Goal: Information Seeking & Learning: Learn about a topic

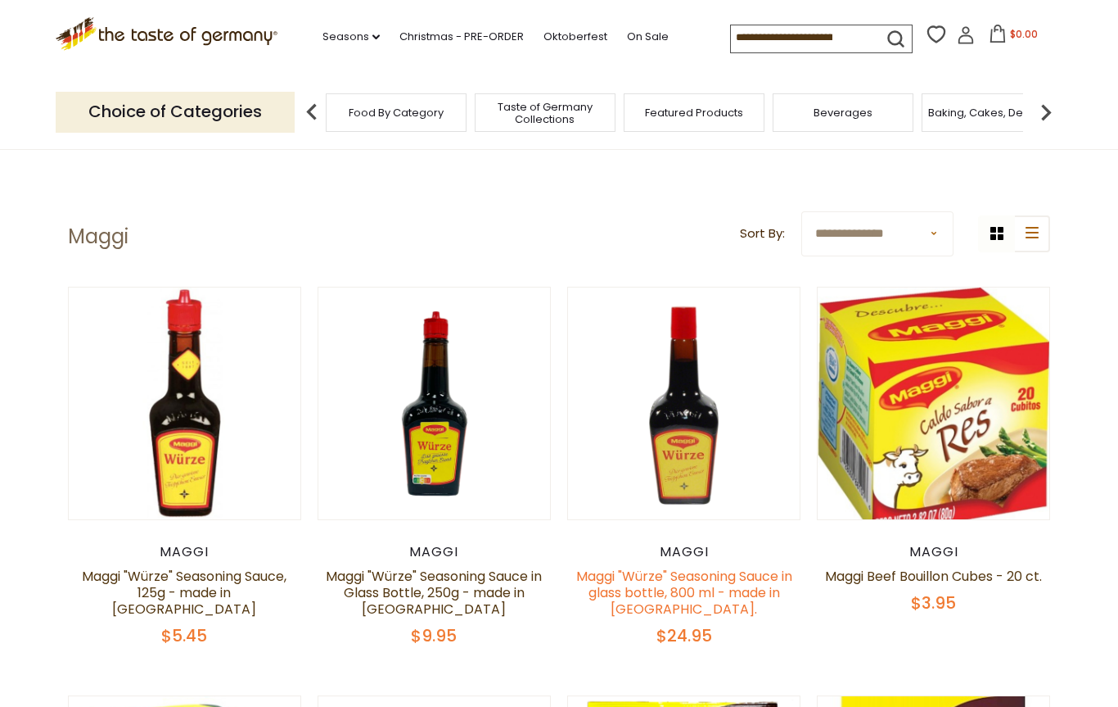
click at [756, 585] on link "Maggi "Würze" Seasoning Sauce in glass bottle, 800 ml - made in Germany." at bounding box center [684, 593] width 216 height 52
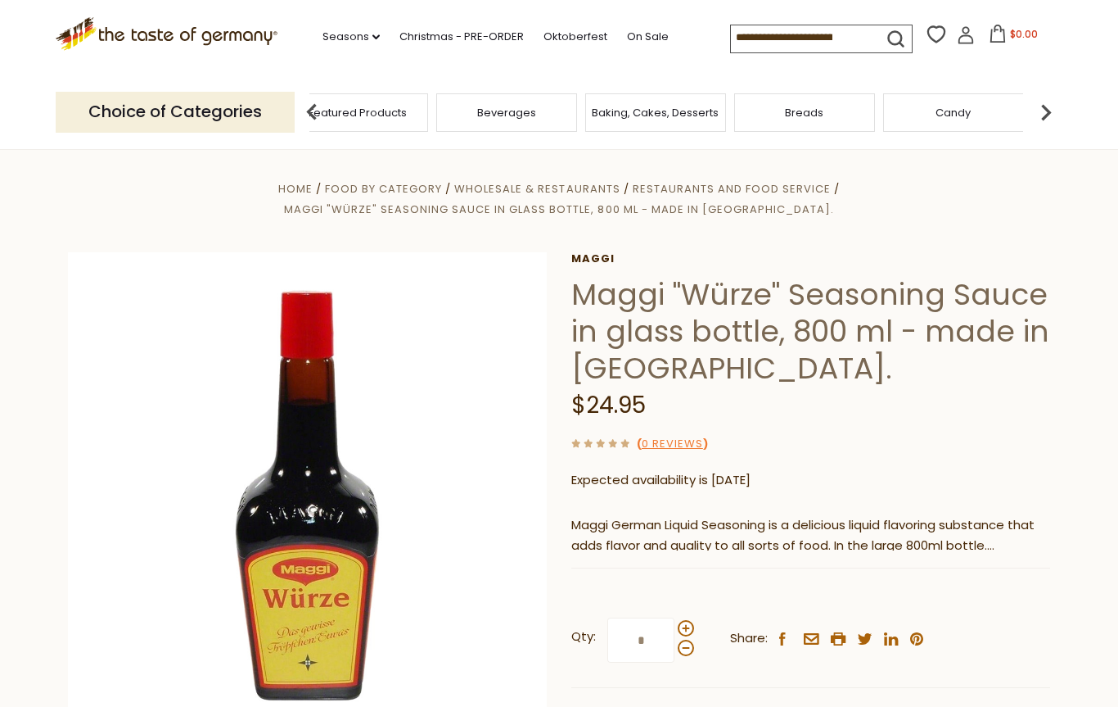
click at [274, 107] on span "Taste of Germany Collections" at bounding box center [208, 113] width 131 height 25
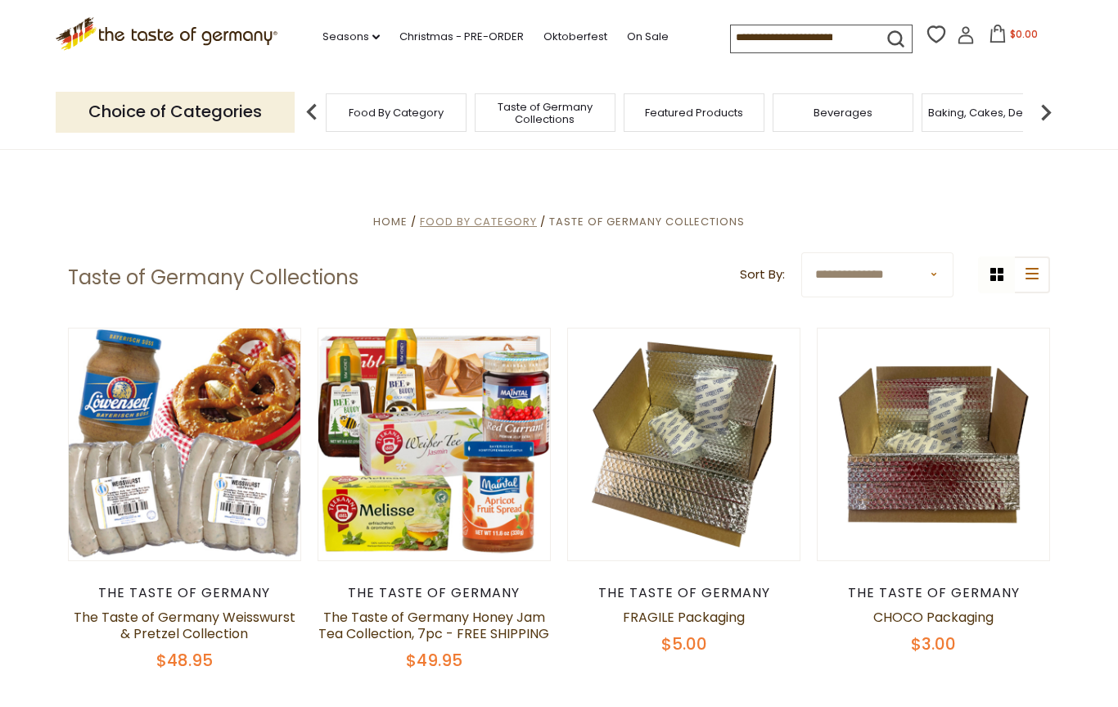
click at [497, 219] on span "Food By Category" at bounding box center [478, 222] width 117 height 16
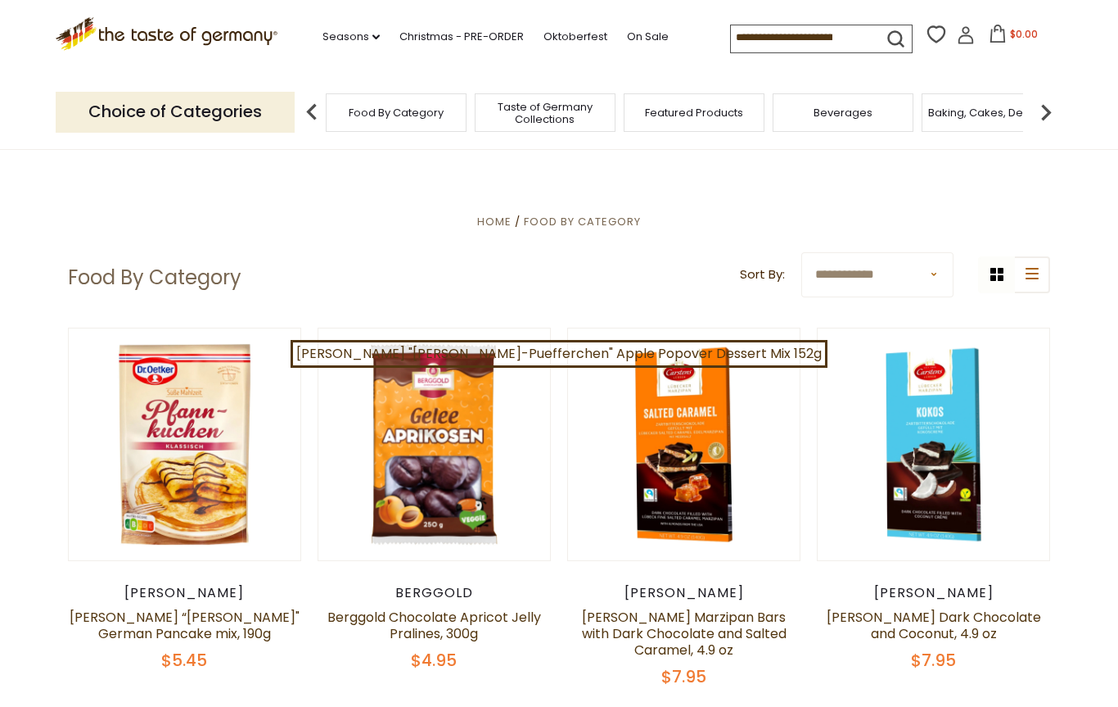
click at [790, 37] on input at bounding box center [800, 36] width 138 height 23
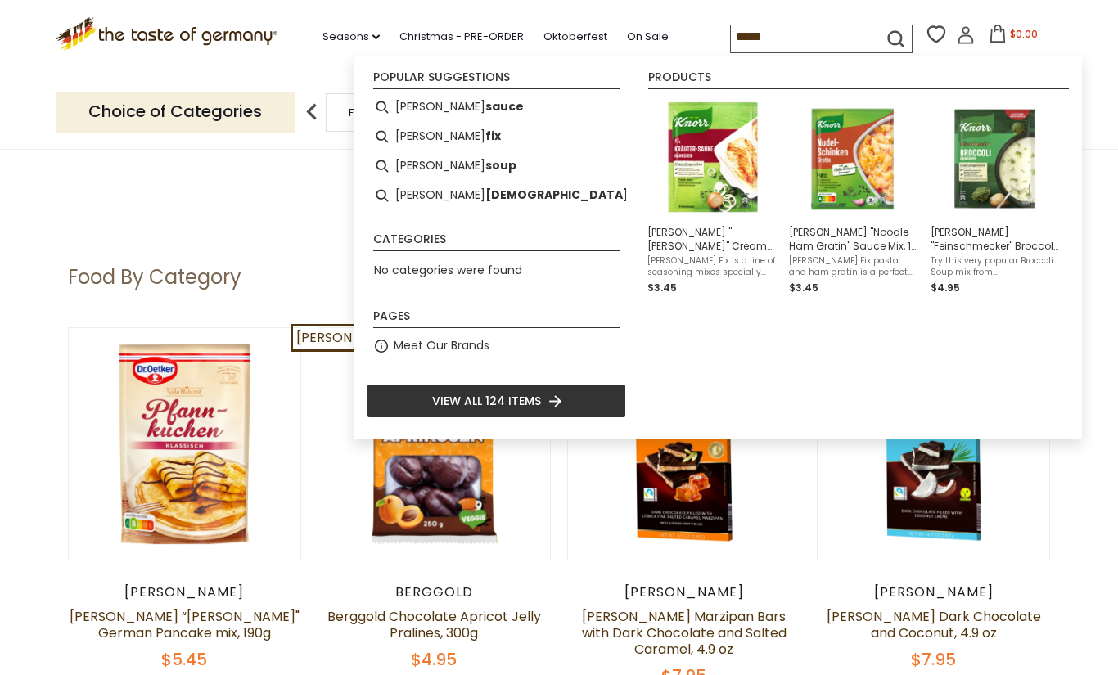
type input "*****"
click at [585, 401] on li "View all 124 items" at bounding box center [497, 401] width 260 height 34
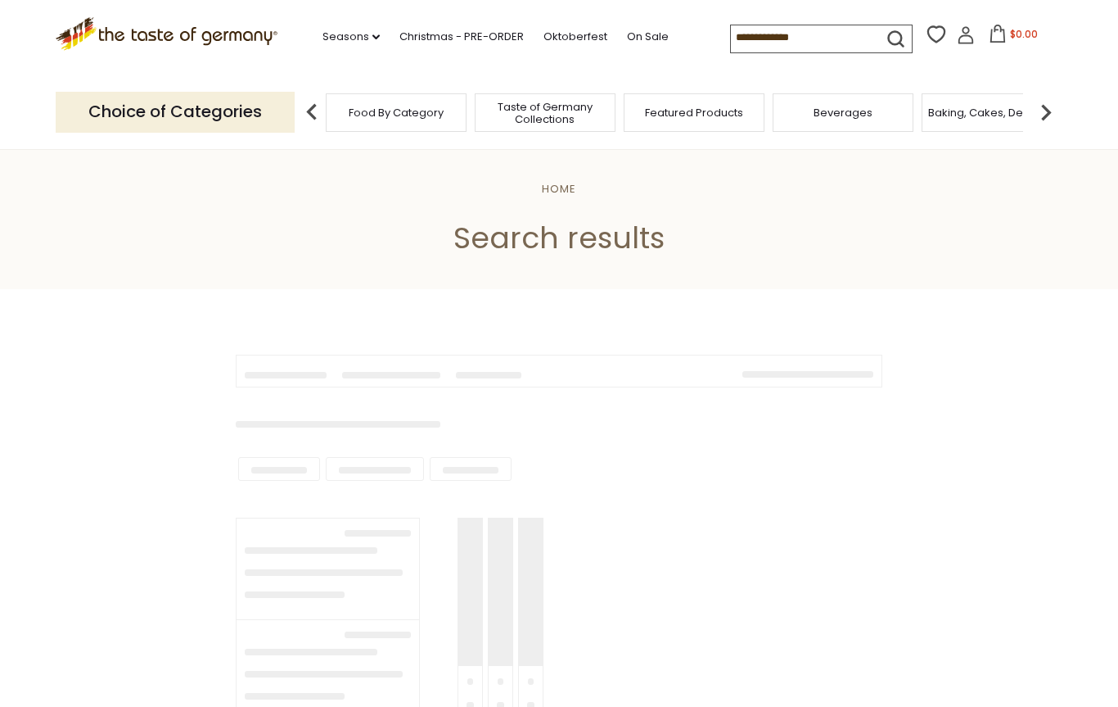
type input "*****"
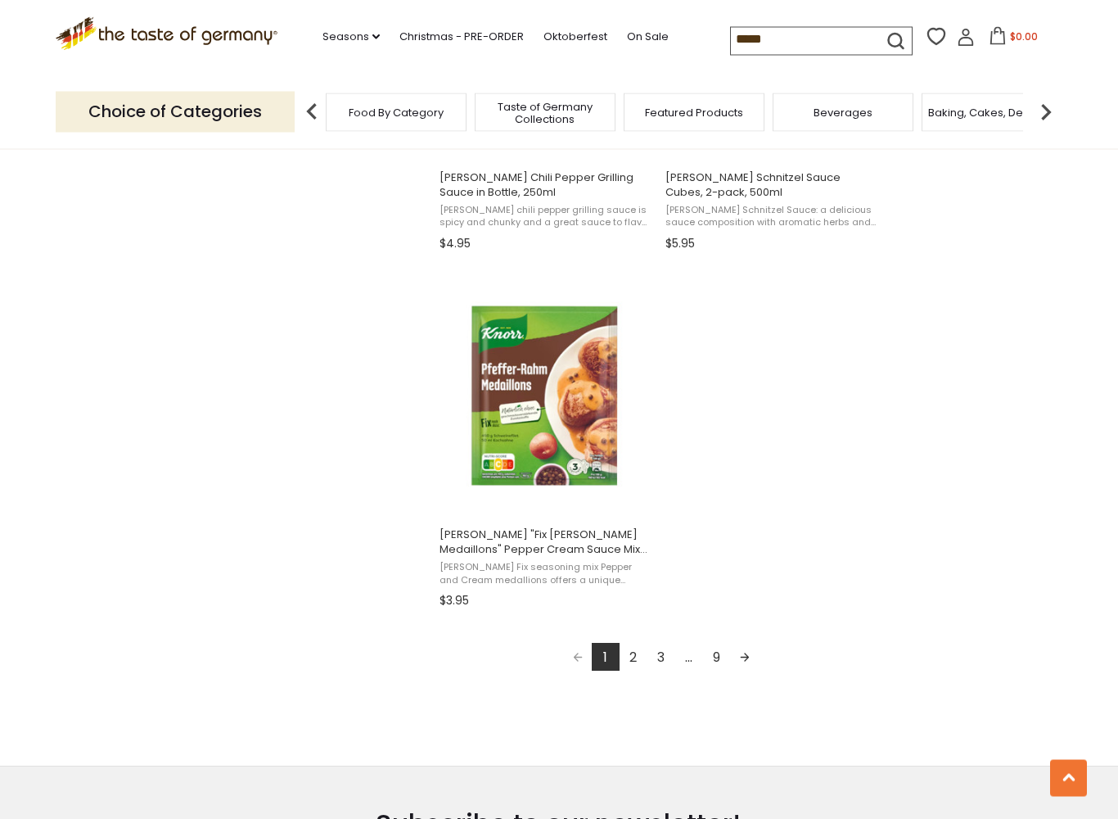
scroll to position [2685, 0]
click at [635, 662] on link "2" at bounding box center [634, 656] width 28 height 28
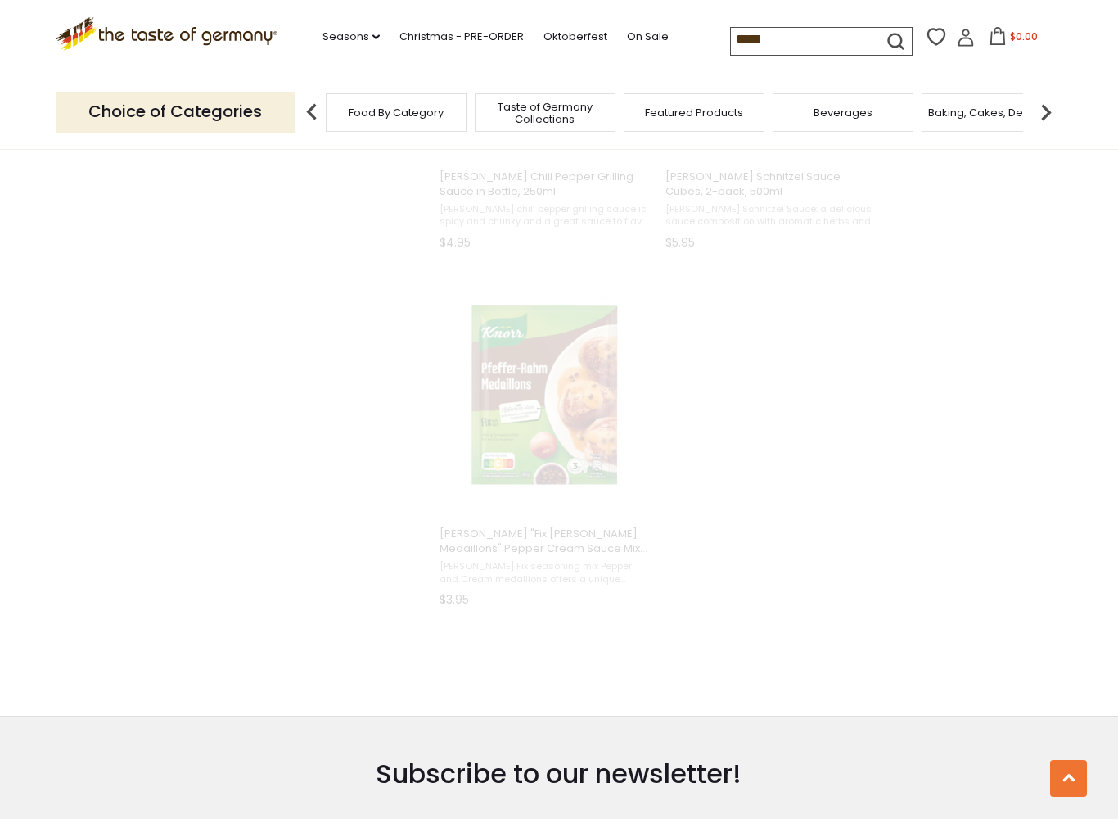
scroll to position [1226, 0]
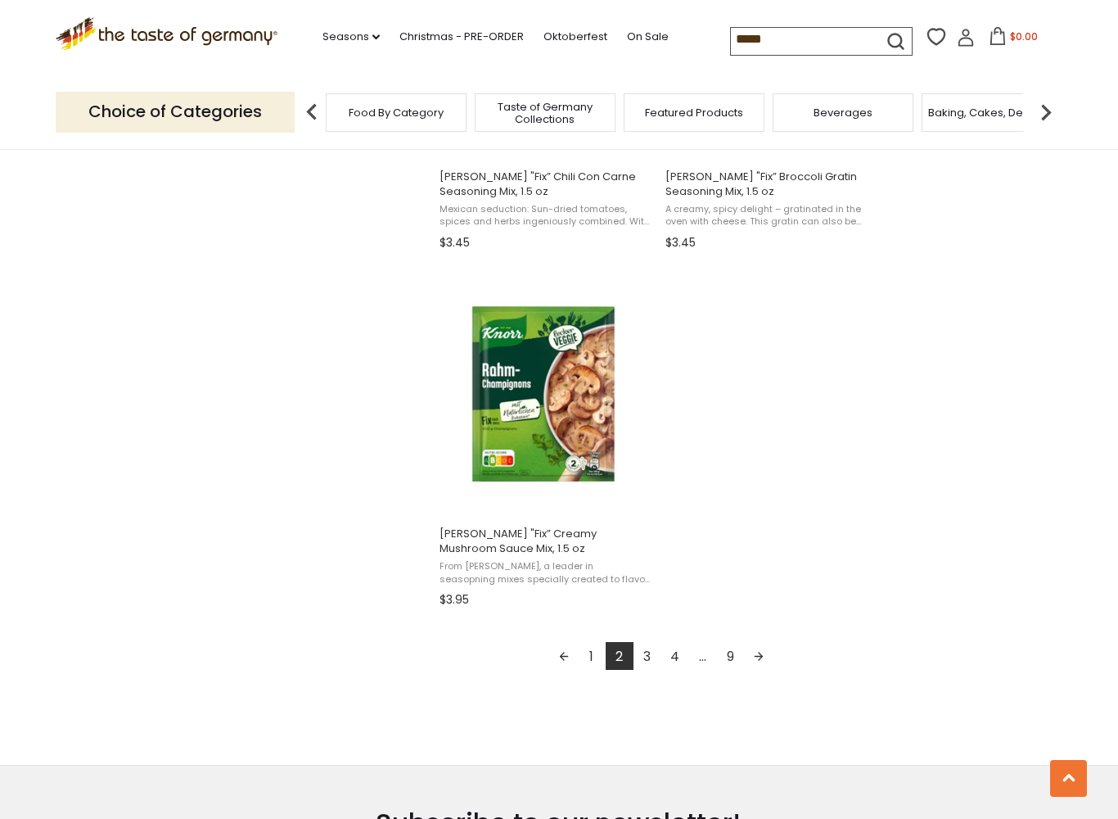
scroll to position [2698, 0]
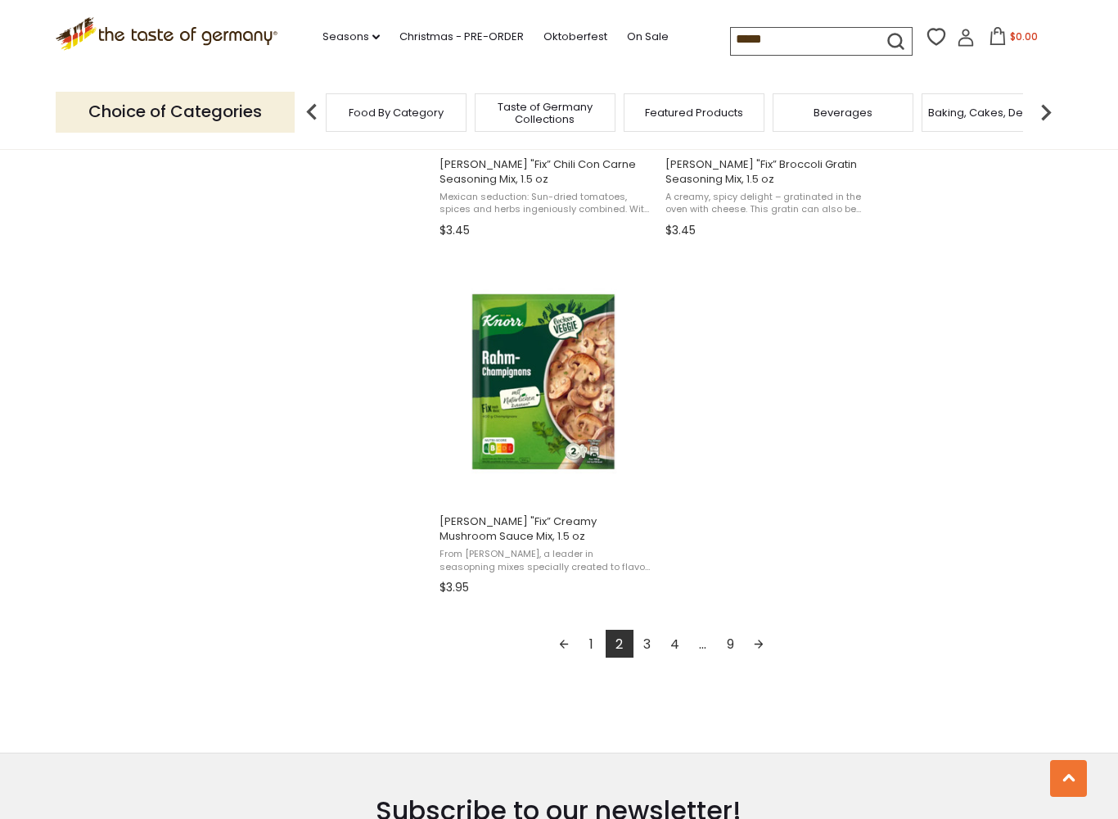
click at [644, 644] on link "3" at bounding box center [648, 644] width 28 height 28
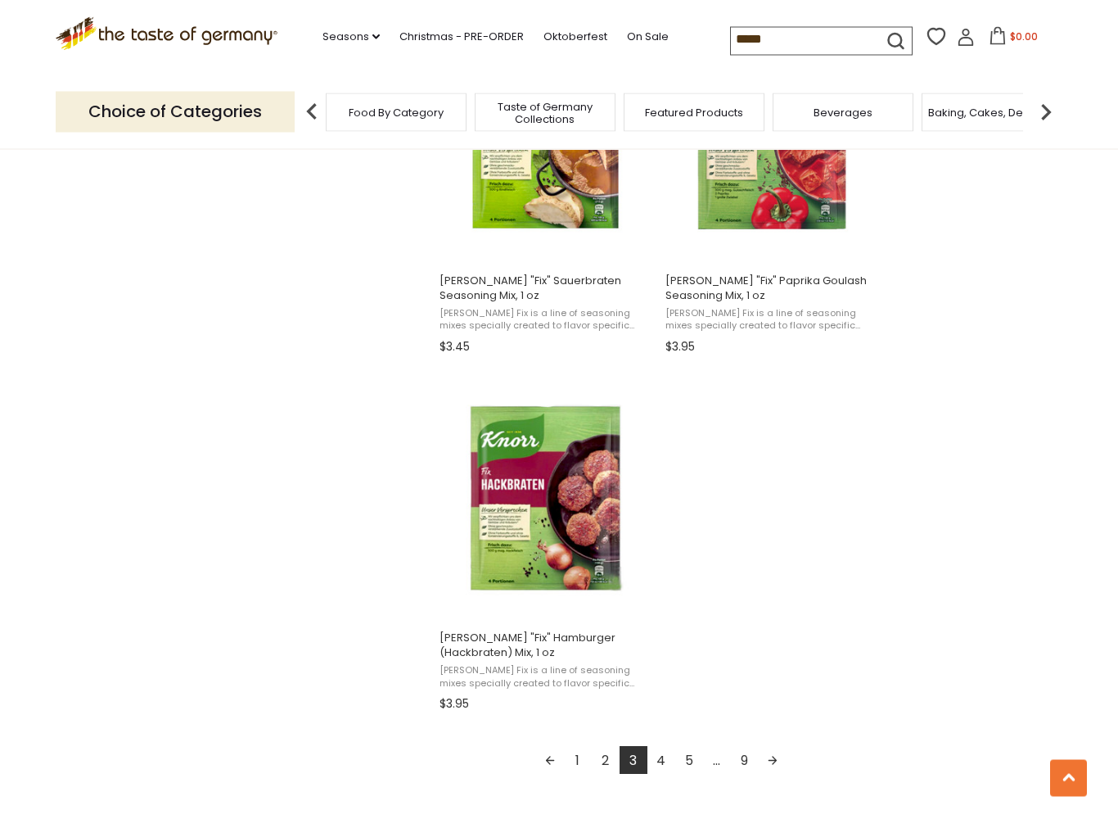
scroll to position [2581, 0]
click at [664, 706] on link "4" at bounding box center [662, 760] width 28 height 28
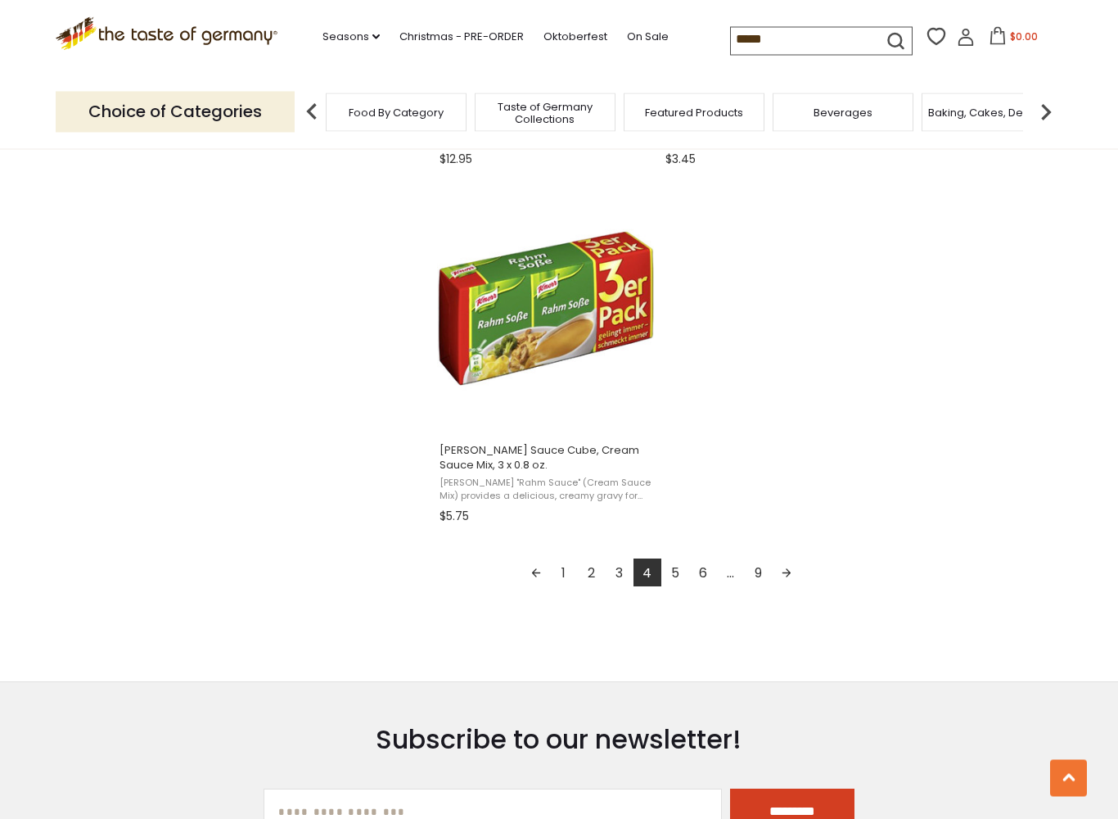
scroll to position [2879, 0]
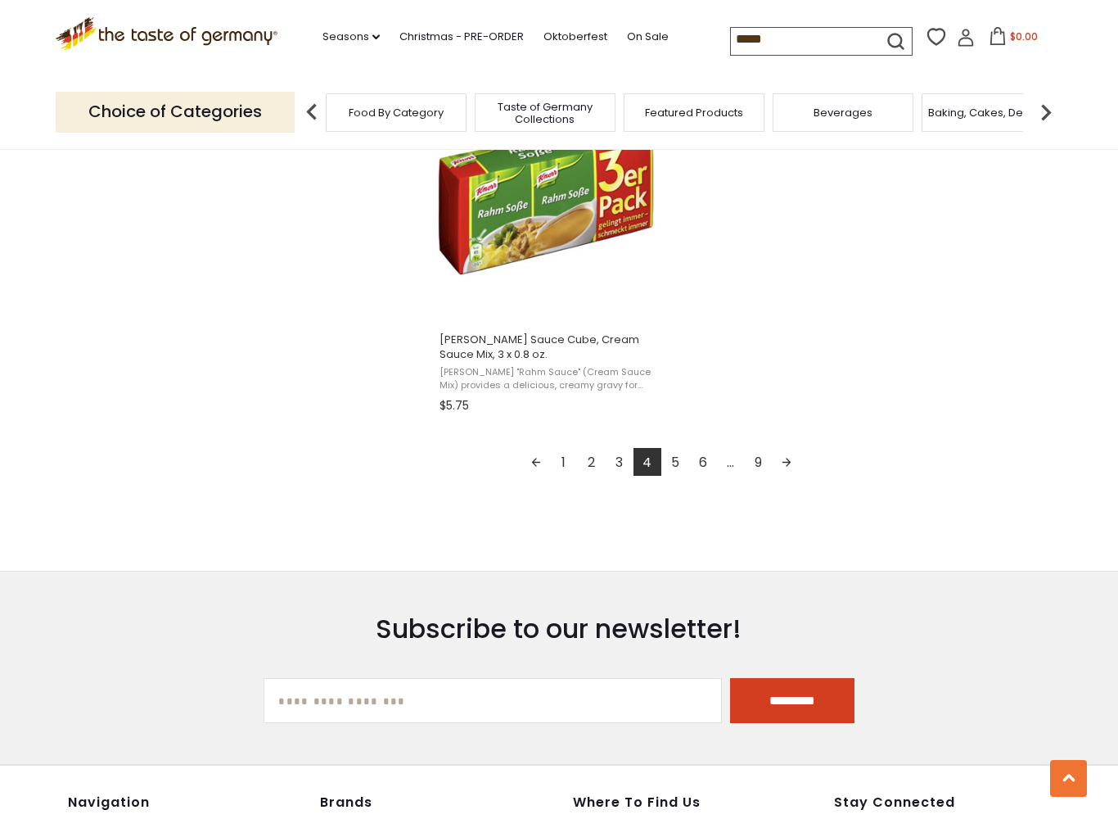
click at [681, 470] on link "5" at bounding box center [676, 462] width 28 height 28
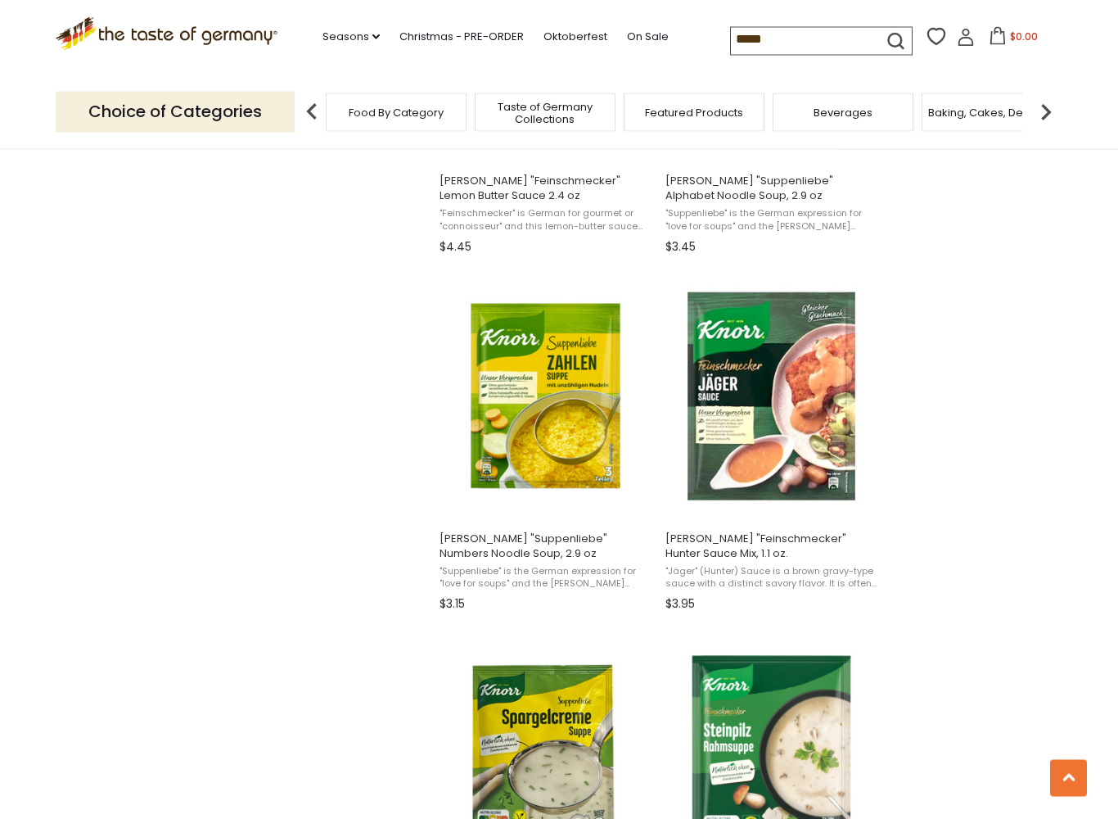
scroll to position [1967, 0]
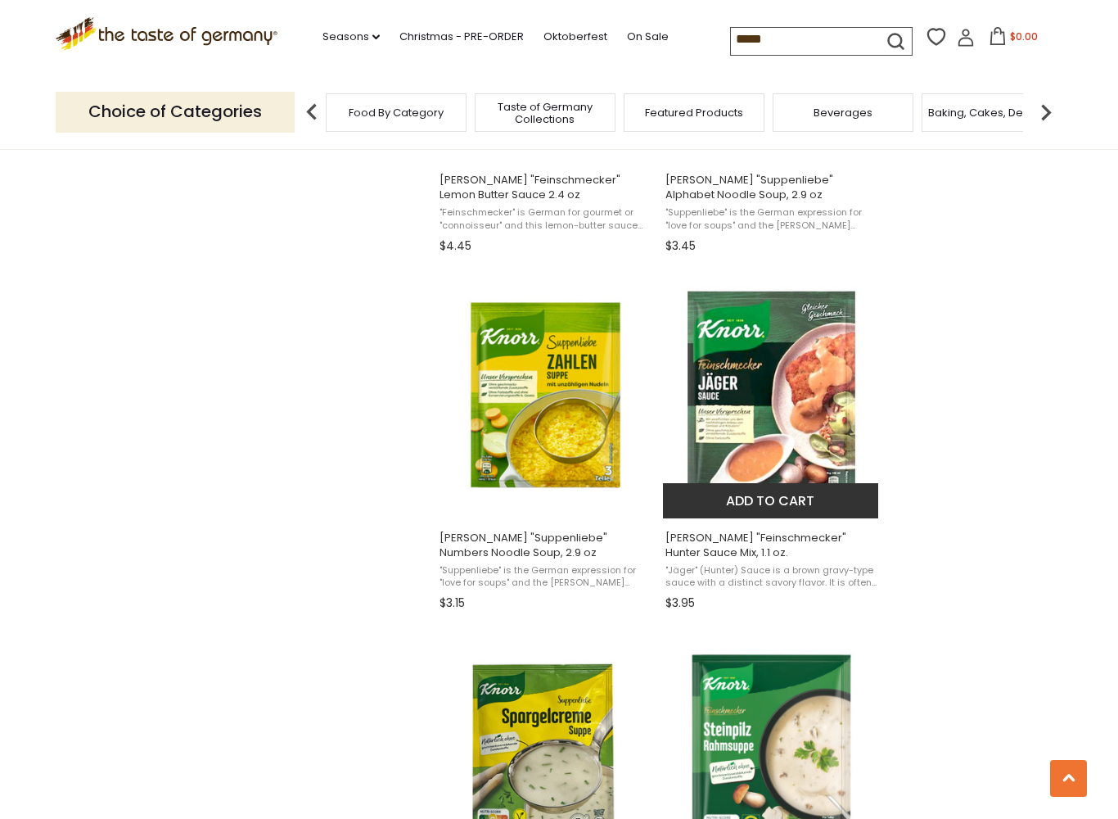
click at [806, 531] on span "Knorr "Feinschmecker" Hunter Sauce Mix, 1.1 oz." at bounding box center [772, 545] width 212 height 29
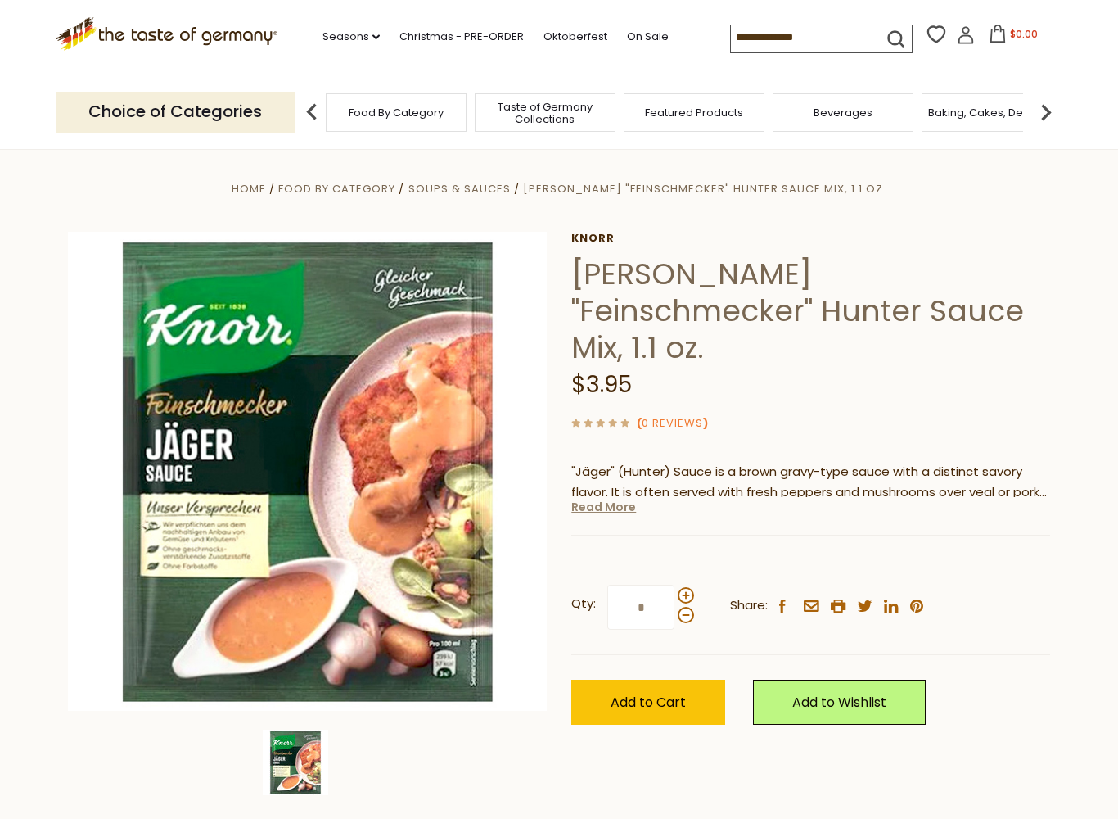
click at [609, 499] on link "Read More" at bounding box center [603, 507] width 65 height 16
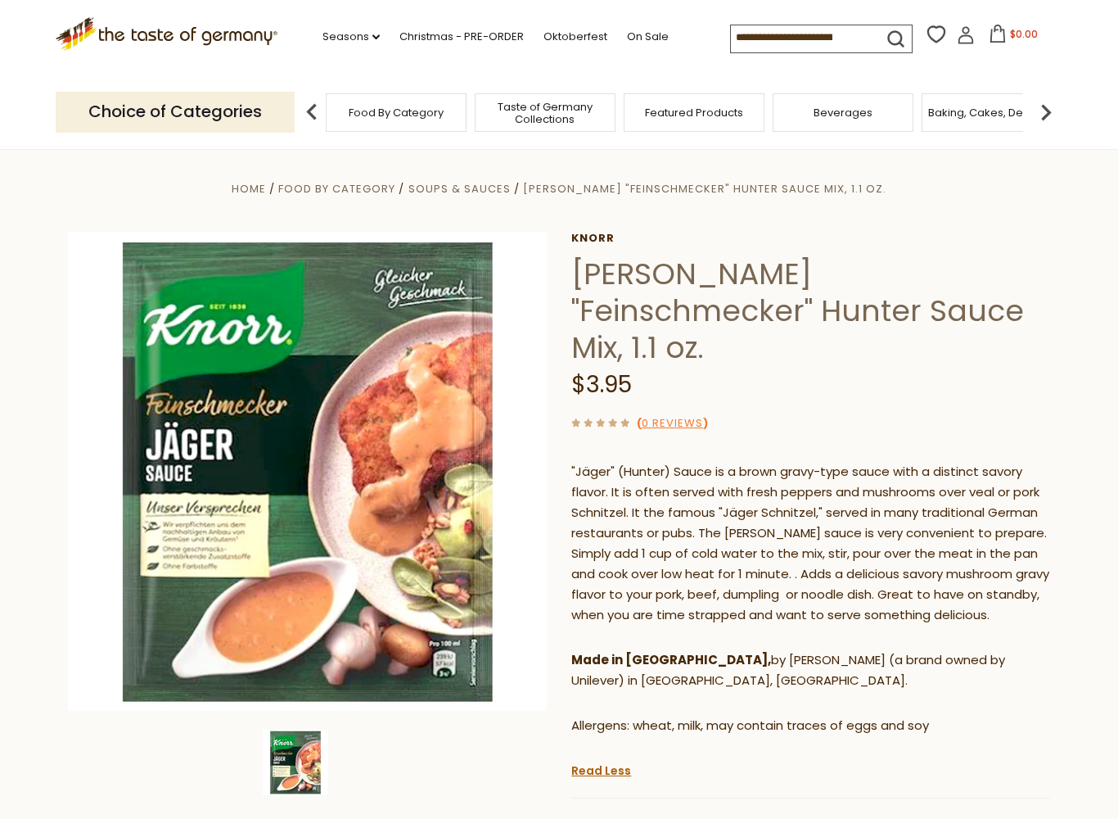
click at [1085, 622] on section "Home Food By Category Soups & Sauces Knorr "Feinschmecker" Hunter Sauce Mix, 1.…" at bounding box center [559, 618] width 1118 height 944
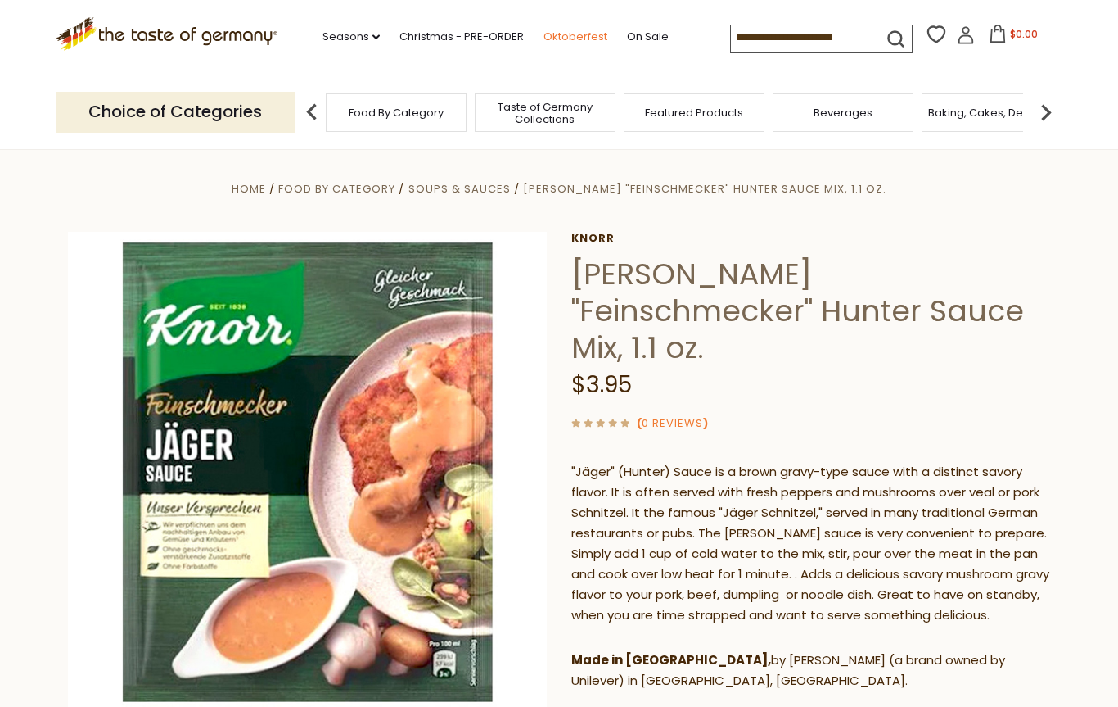
click at [544, 34] on link "Oktoberfest" at bounding box center [576, 37] width 64 height 18
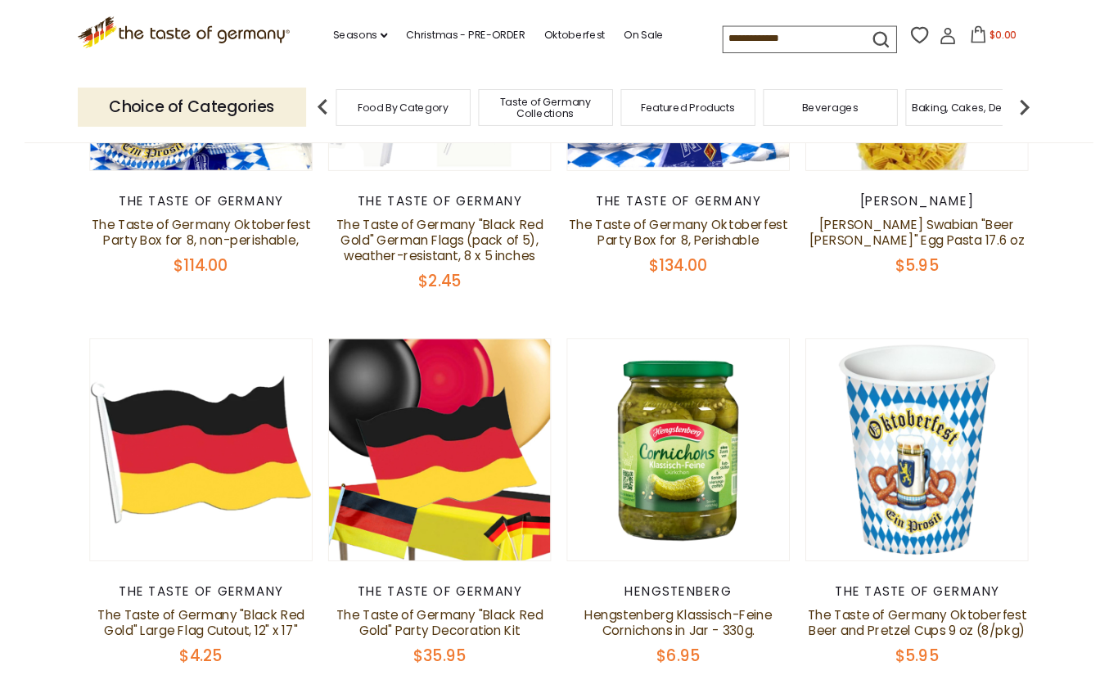
scroll to position [649, 0]
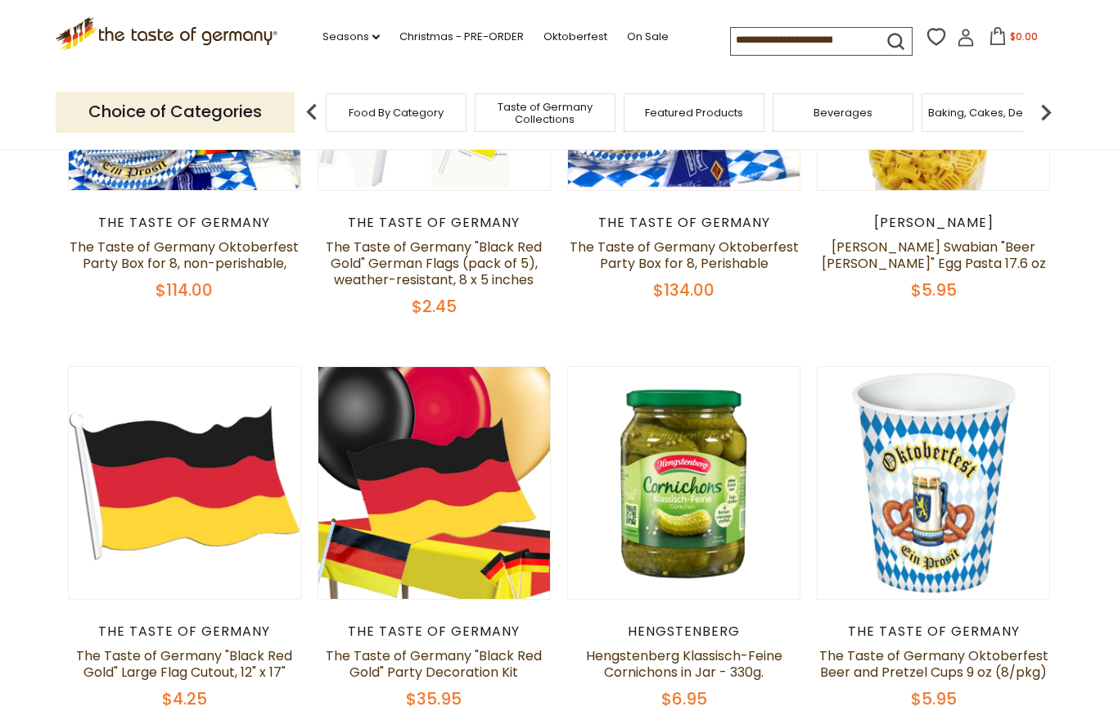
click at [756, 37] on input at bounding box center [800, 39] width 138 height 23
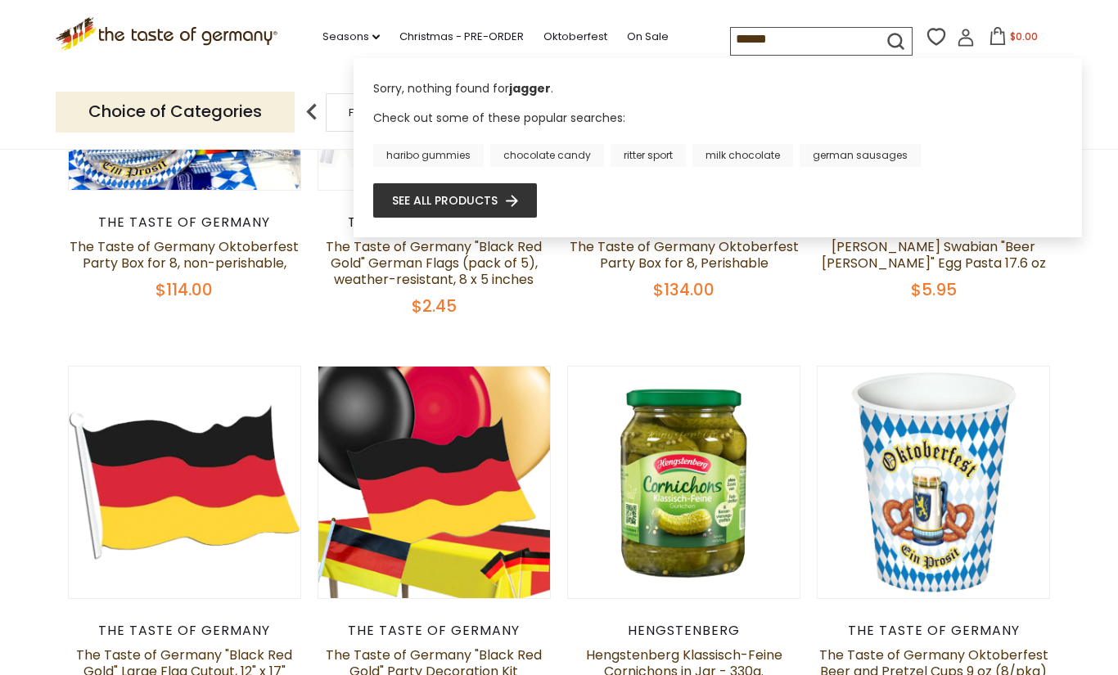
type input "******"
click at [488, 199] on link "See all products" at bounding box center [455, 201] width 126 height 18
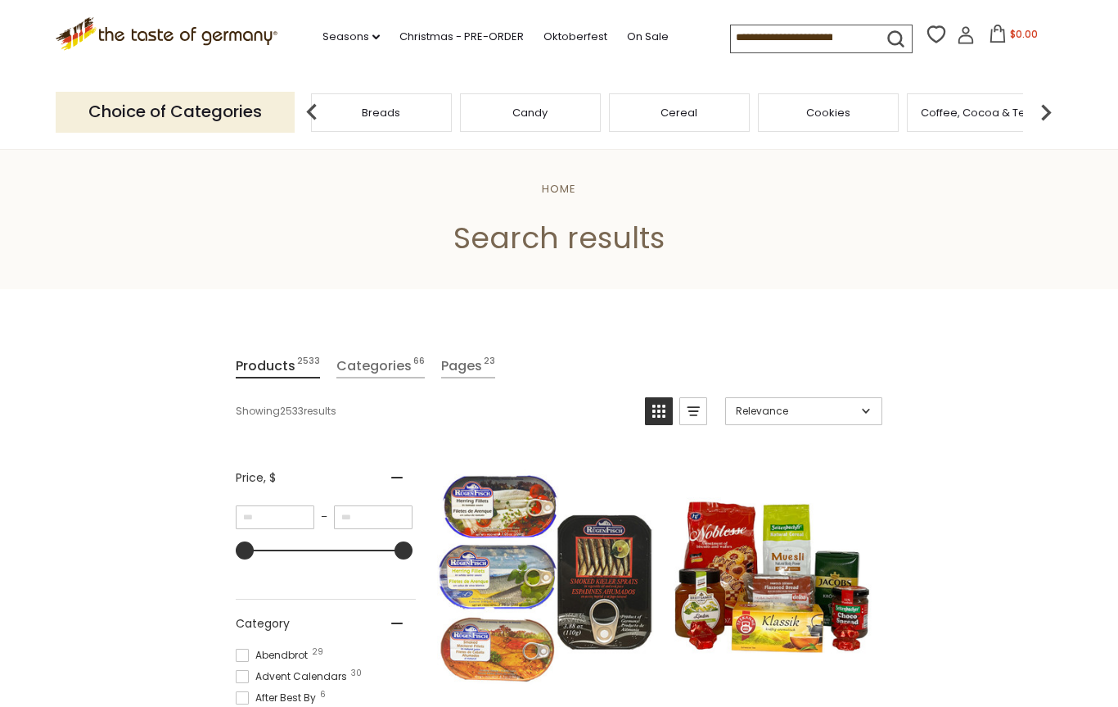
click at [1054, 114] on img at bounding box center [1046, 112] width 33 height 33
click at [1054, 116] on img at bounding box center [1046, 112] width 33 height 33
click at [312, 102] on img at bounding box center [312, 112] width 33 height 33
click at [319, 109] on img at bounding box center [312, 112] width 33 height 33
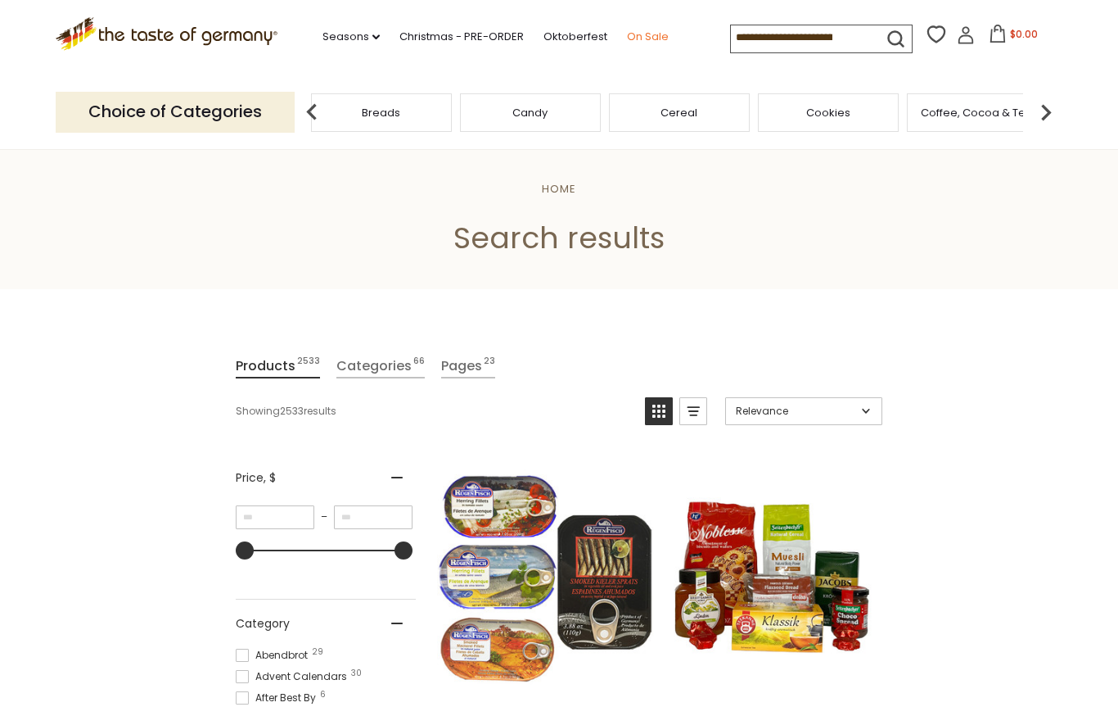
click at [627, 28] on link "On Sale" at bounding box center [648, 37] width 42 height 18
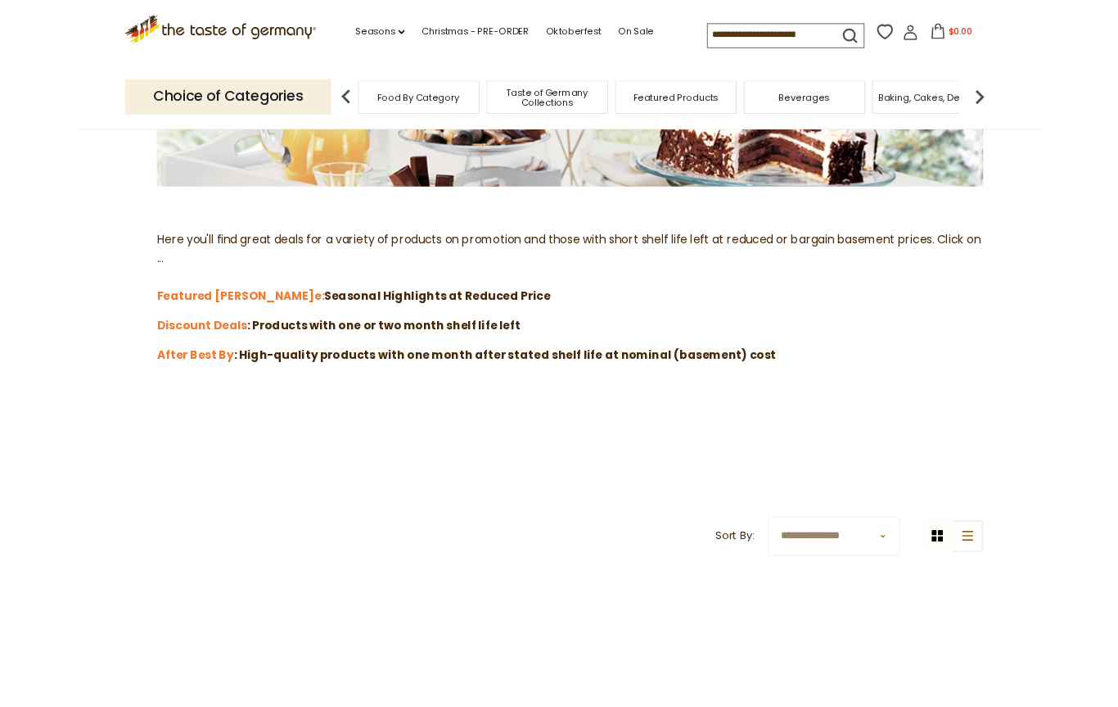
scroll to position [359, 0]
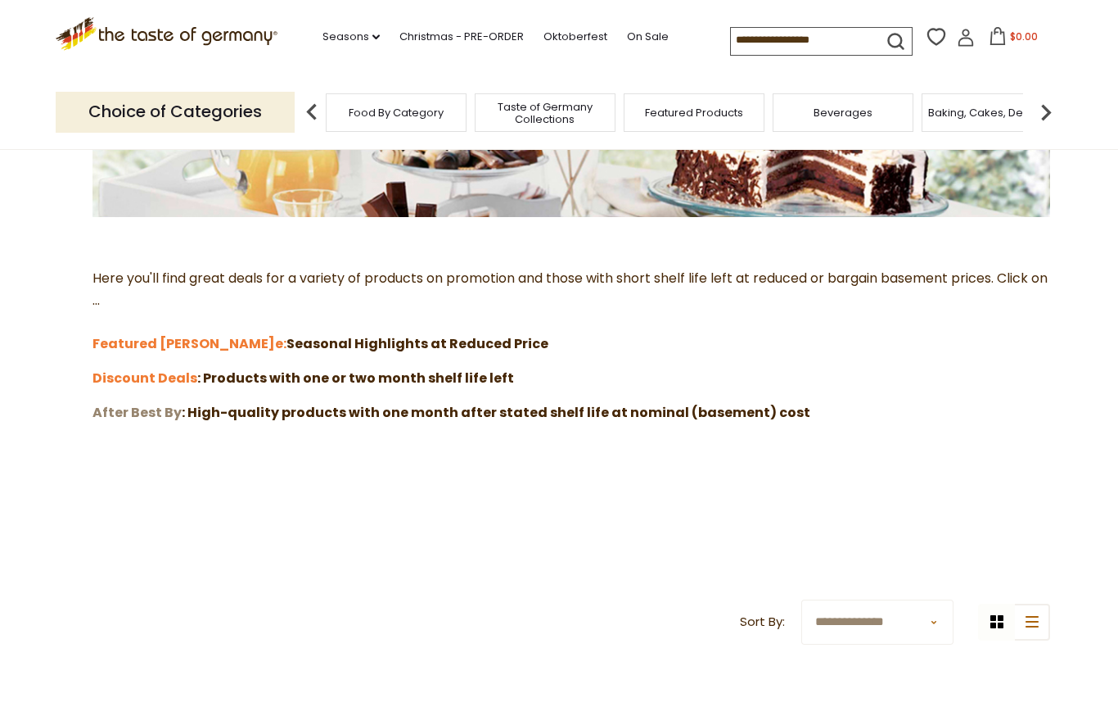
click at [133, 411] on strong "After Best By" at bounding box center [137, 412] width 89 height 19
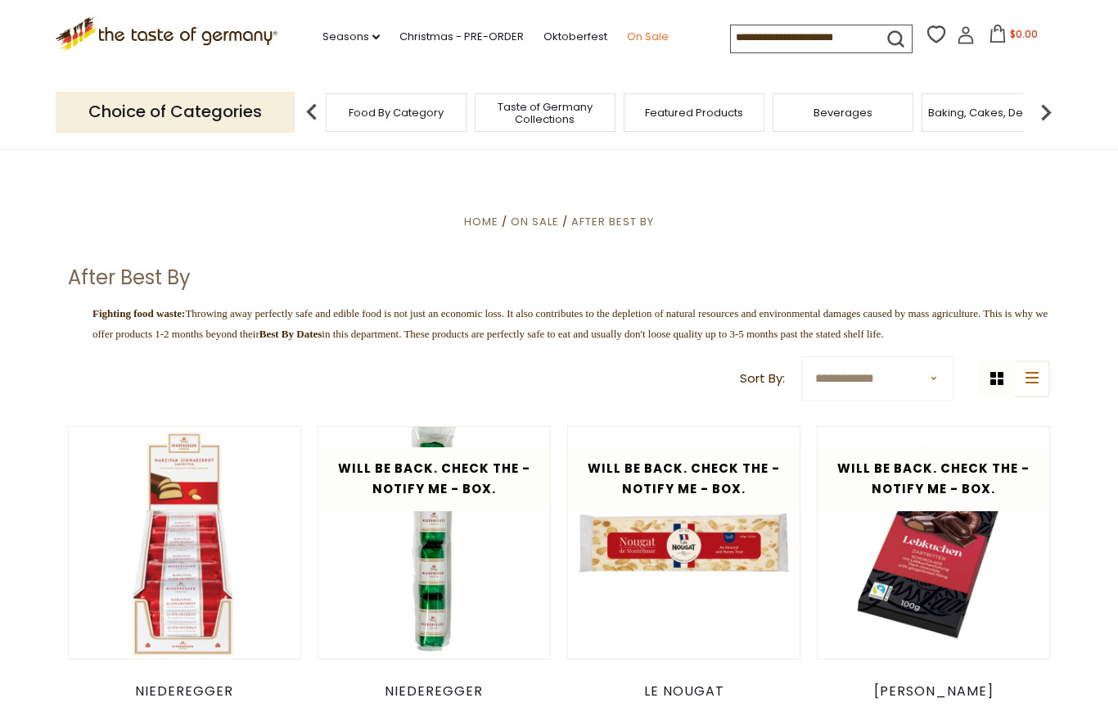
click at [627, 35] on link "On Sale" at bounding box center [648, 37] width 42 height 18
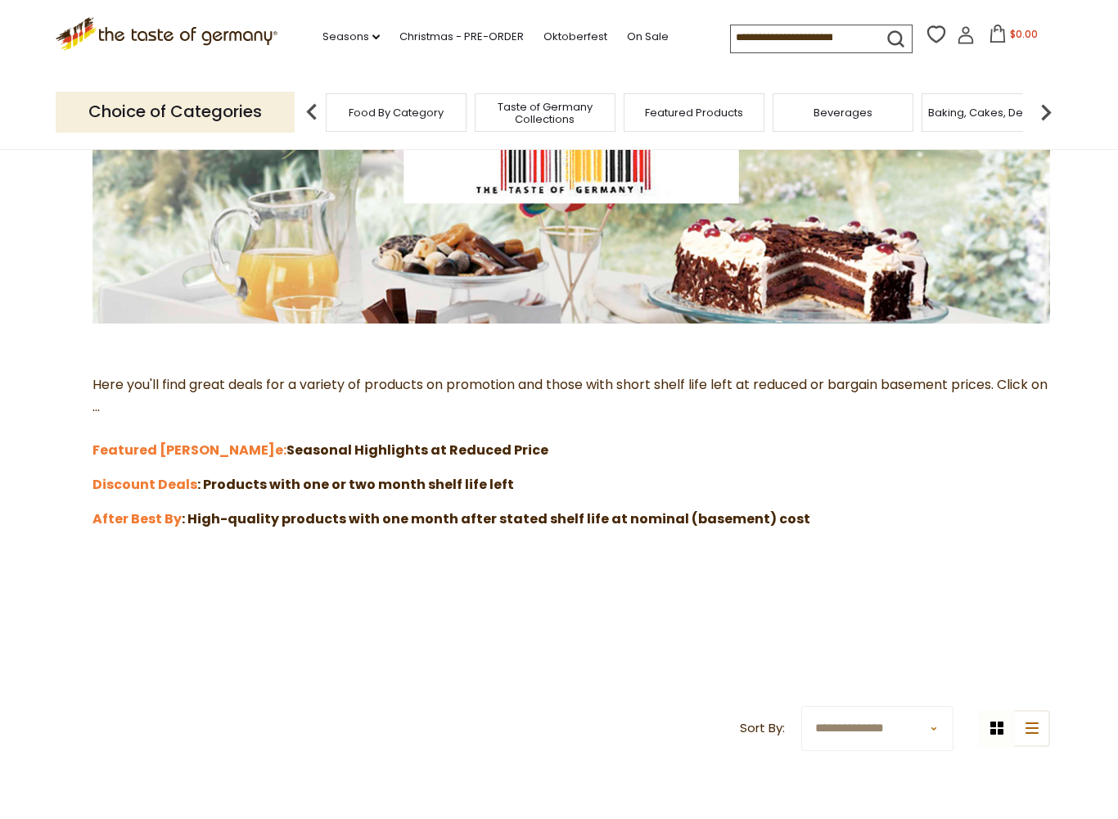
scroll to position [255, 0]
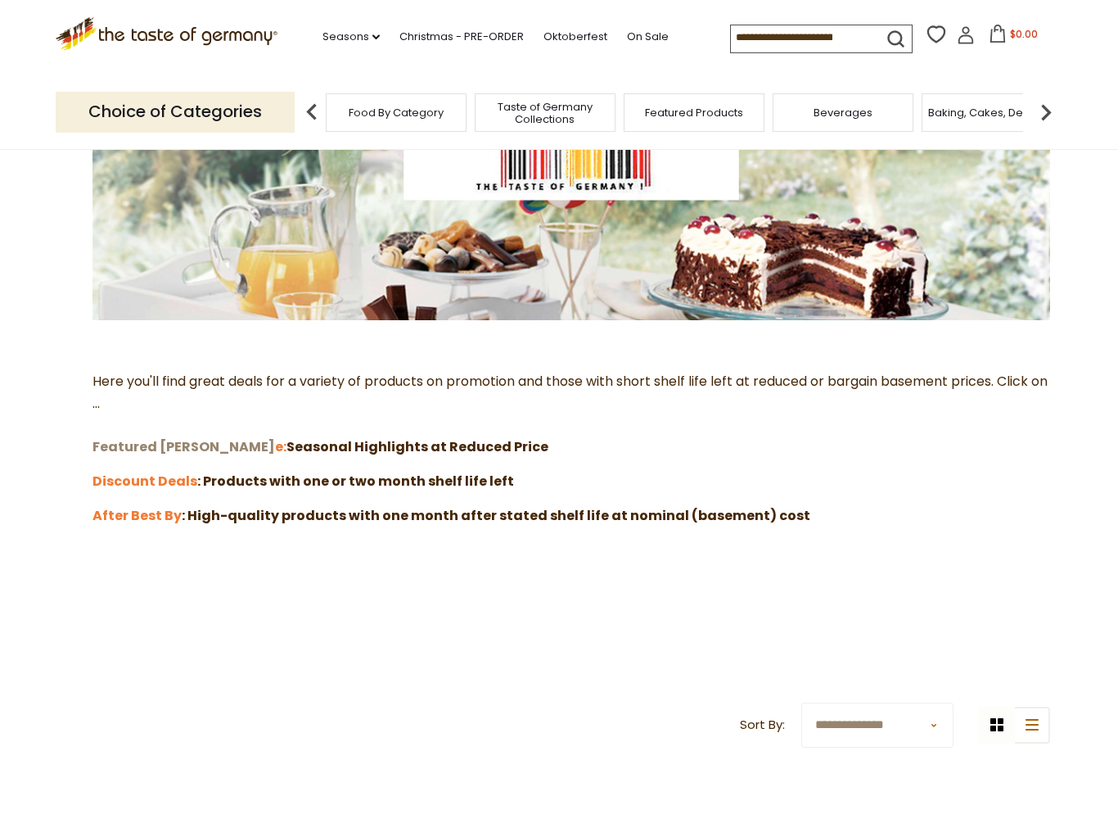
click at [129, 444] on strong "Featured Sal" at bounding box center [184, 446] width 183 height 19
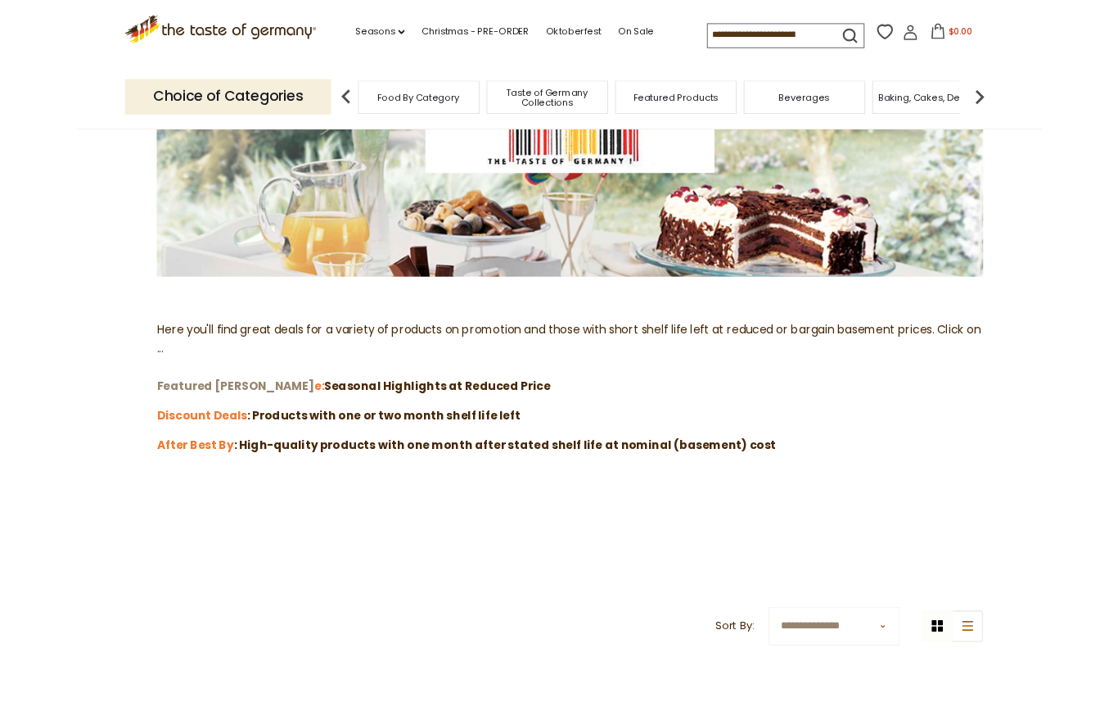
scroll to position [301, 0]
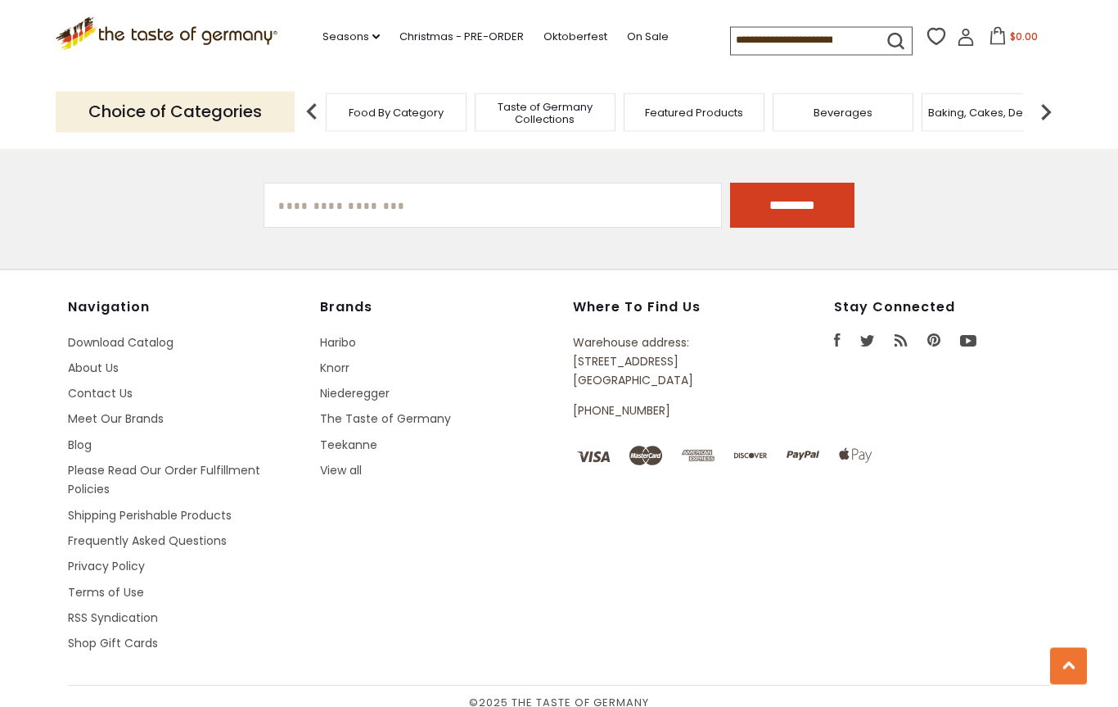
scroll to position [1706, 0]
